Goal: Transaction & Acquisition: Purchase product/service

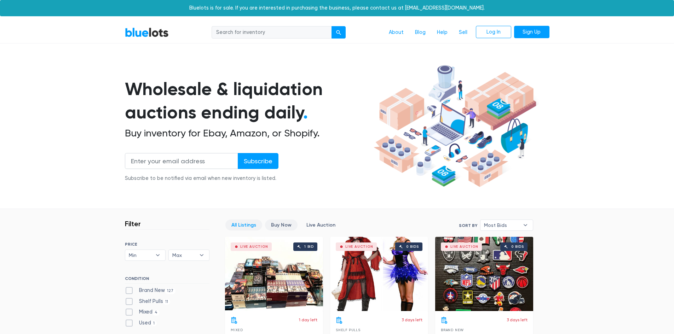
click at [276, 228] on link "Buy Now" at bounding box center [281, 225] width 33 height 11
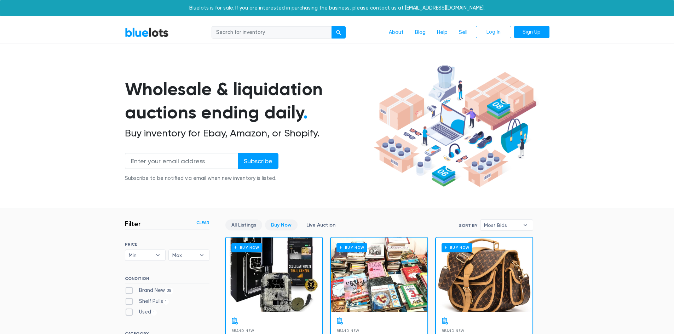
click at [237, 223] on link "All Listings" at bounding box center [243, 225] width 37 height 11
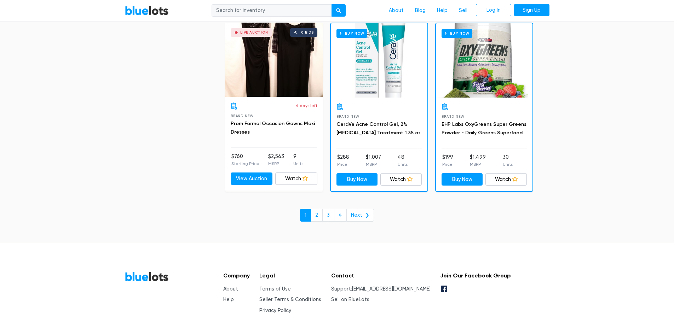
scroll to position [3045, 0]
